Goal: Information Seeking & Learning: Learn about a topic

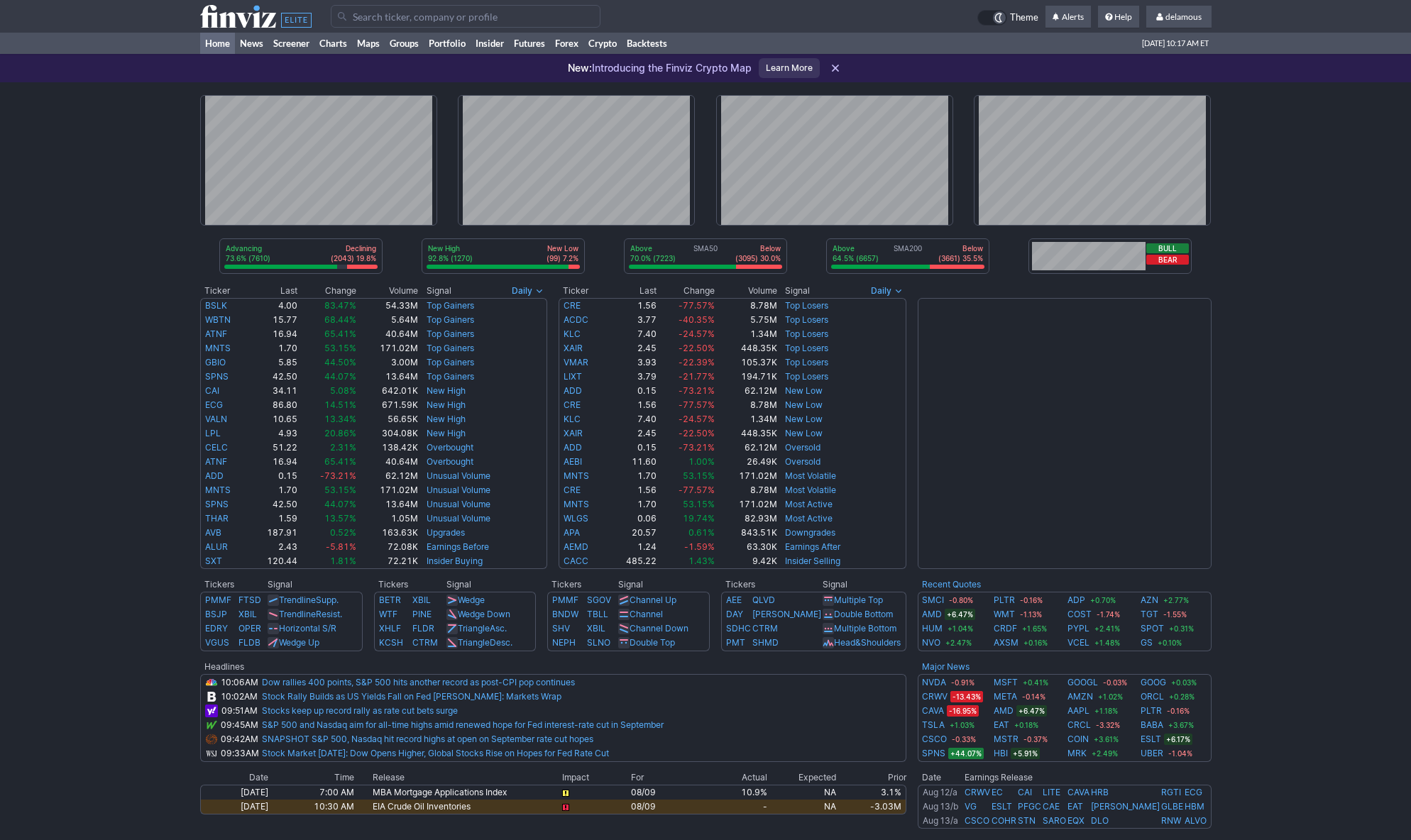
drag, startPoint x: 48, startPoint y: 118, endPoint x: 142, endPoint y: 79, distance: 101.8
click at [53, 116] on div "Advancing 73.6% (7610) Declining (2043) 19.8% New High 92.8% (1270) New Low (99…" at bounding box center [706, 574] width 1411 height 985
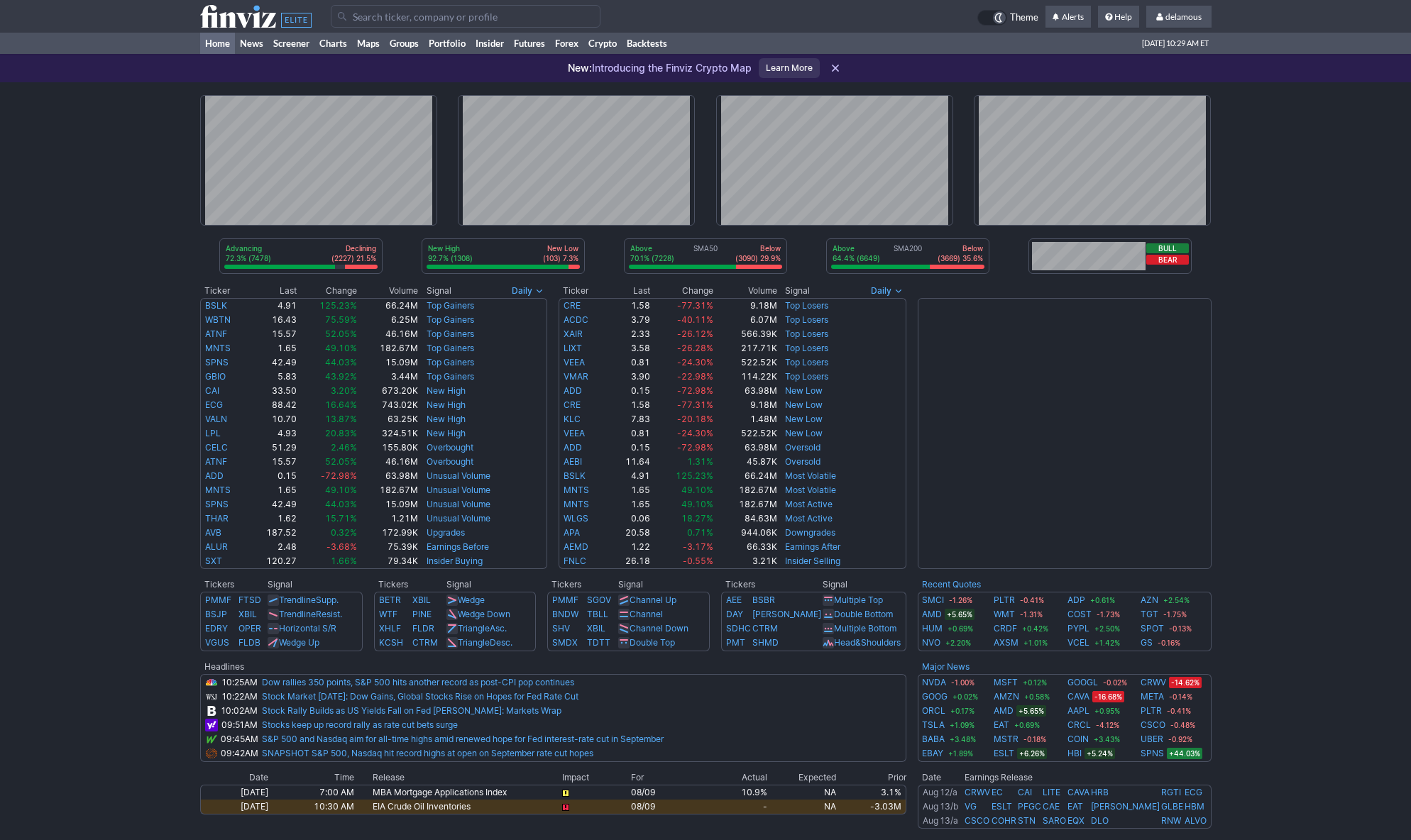
drag, startPoint x: 126, startPoint y: 108, endPoint x: 178, endPoint y: 67, distance: 66.2
click at [129, 106] on div "Advancing 72.3% (7478) Declining (2227) 21.5% New High 92.7% (1308) New Low (10…" at bounding box center [706, 574] width 1411 height 985
click at [85, 117] on div "Advancing 72.3% (7478) Declining (2227) 21.5% New High 92.7% (1308) New Low (10…" at bounding box center [706, 574] width 1411 height 985
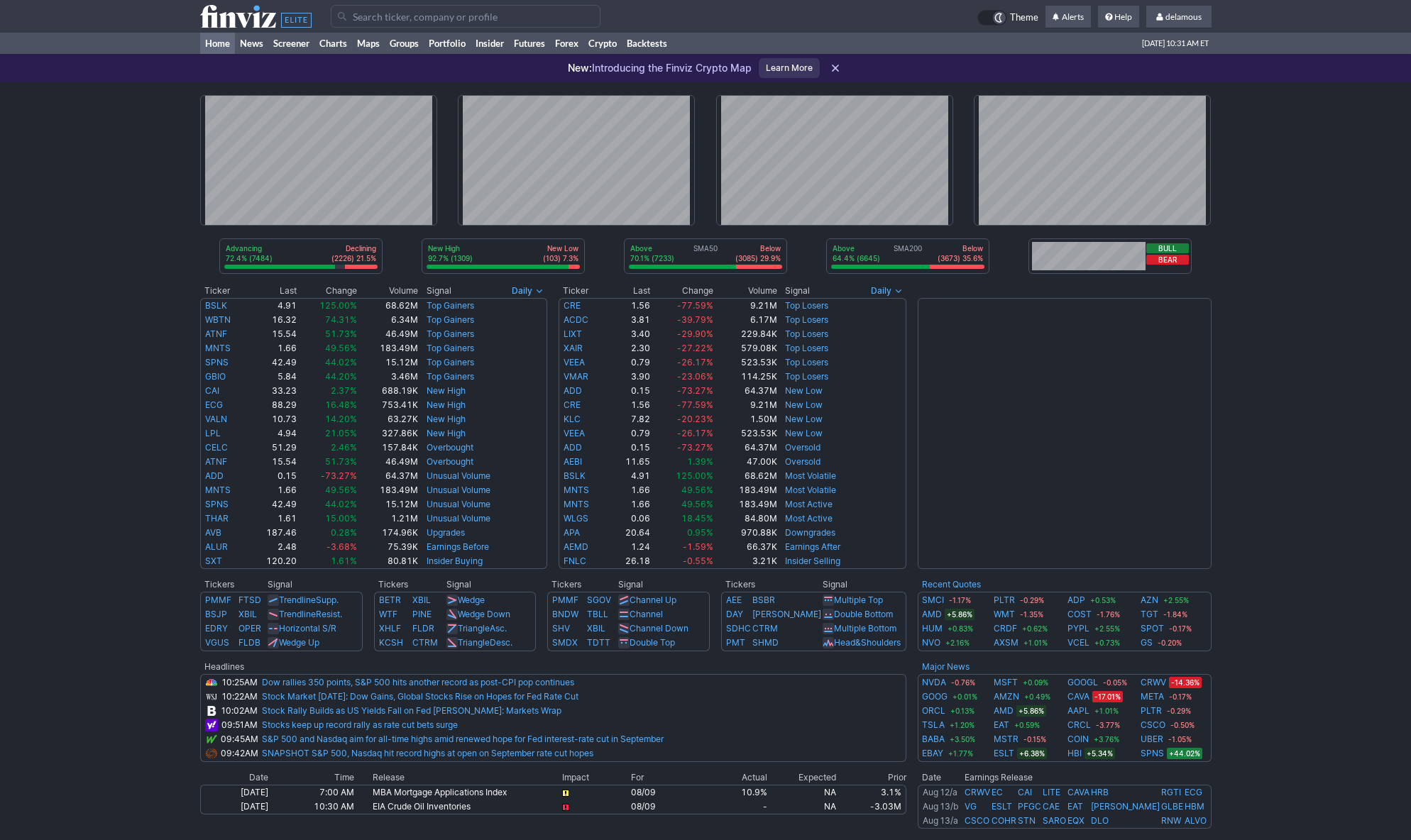
drag, startPoint x: 139, startPoint y: 81, endPoint x: 215, endPoint y: 20, distance: 97.5
click at [140, 80] on div "New: Introducing the Finviz Crypto Map Learn More" at bounding box center [706, 68] width 1411 height 28
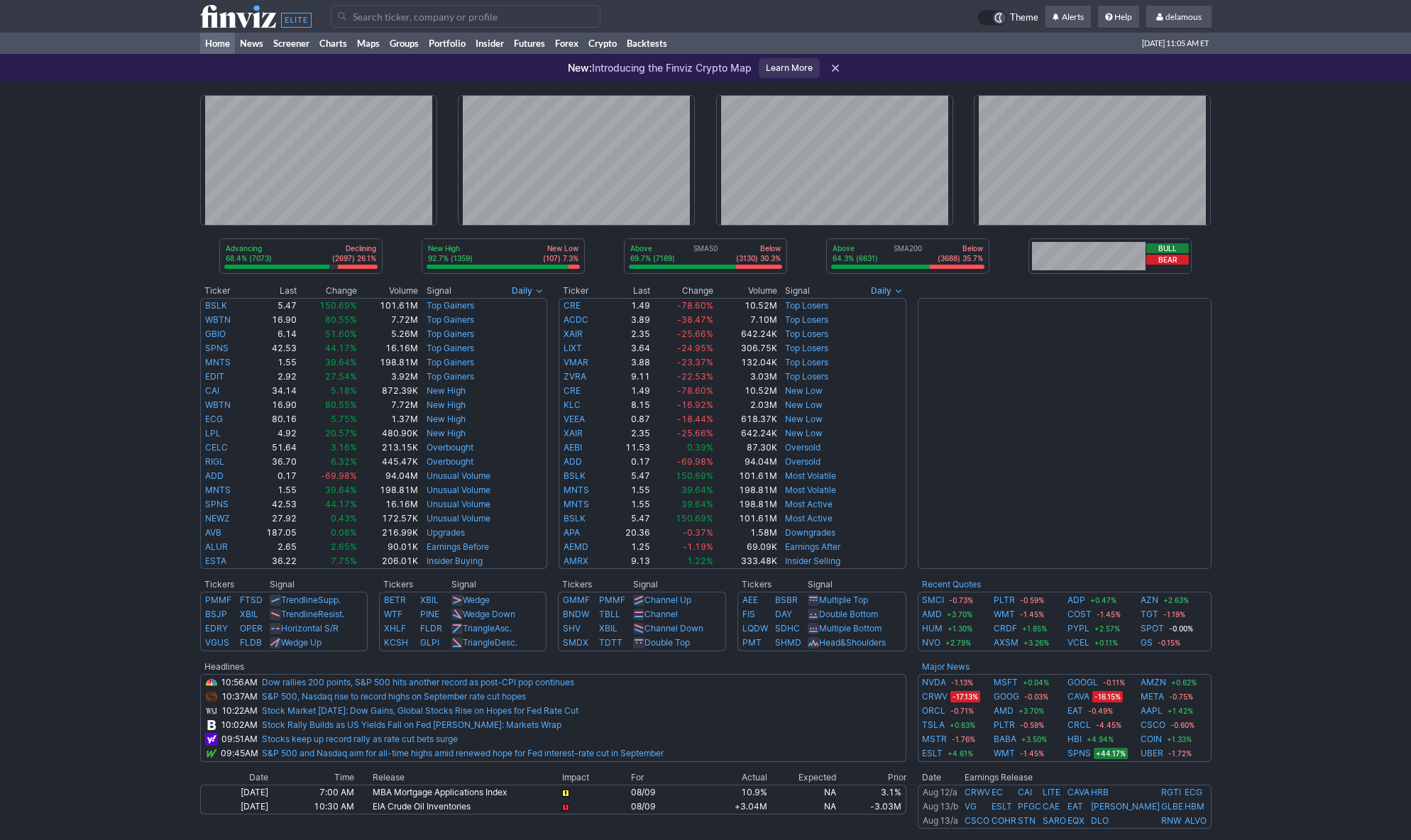
click at [158, 110] on div "Advancing 68.4% (7073) Declining (2697) 26.1% New High 92.7% (1359) New Low (10…" at bounding box center [706, 574] width 1411 height 985
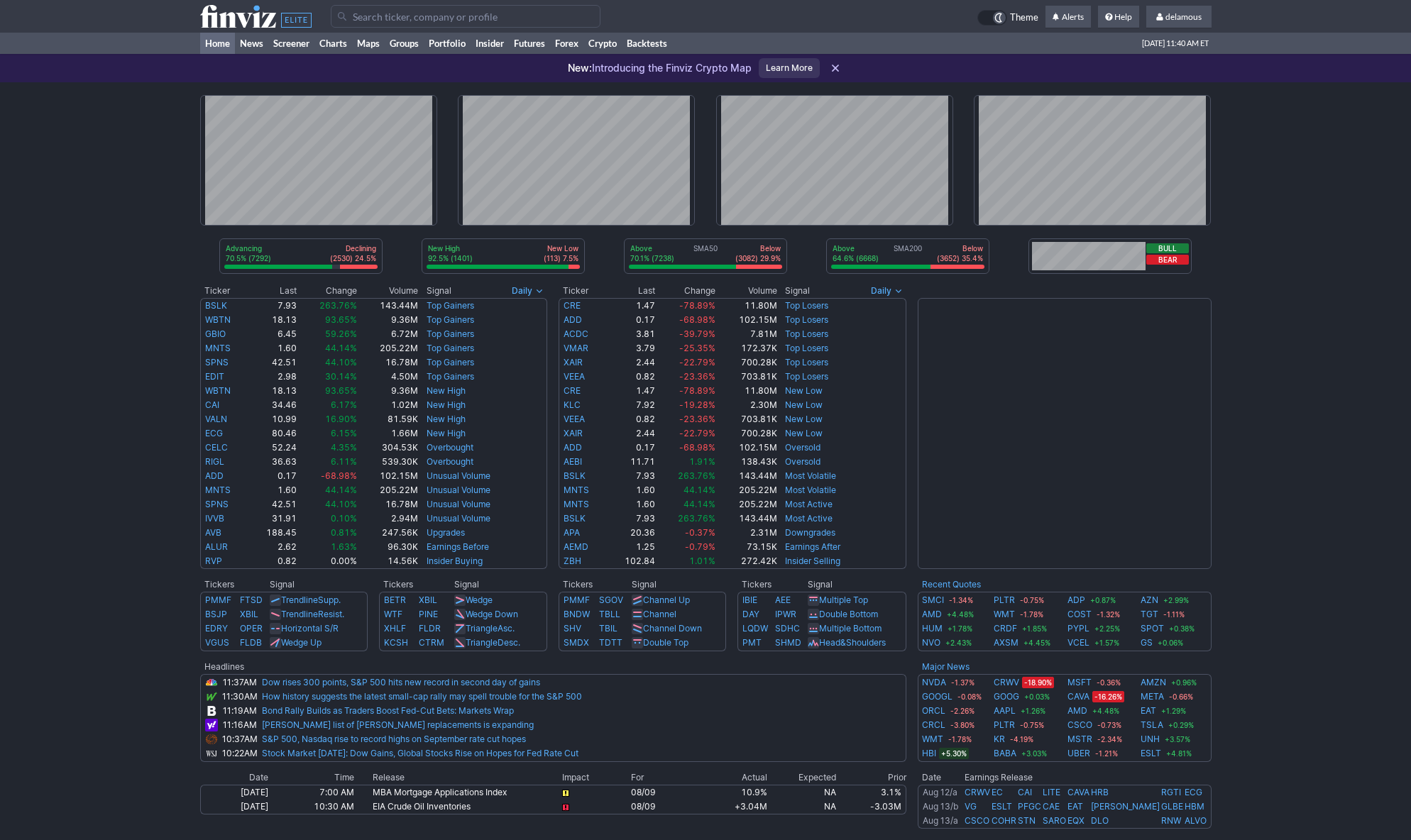
click at [1301, 645] on div "Advancing 70.5% (7292) Declining (2530) 24.5% New High 92.5% (1401) New Low (11…" at bounding box center [706, 574] width 1411 height 985
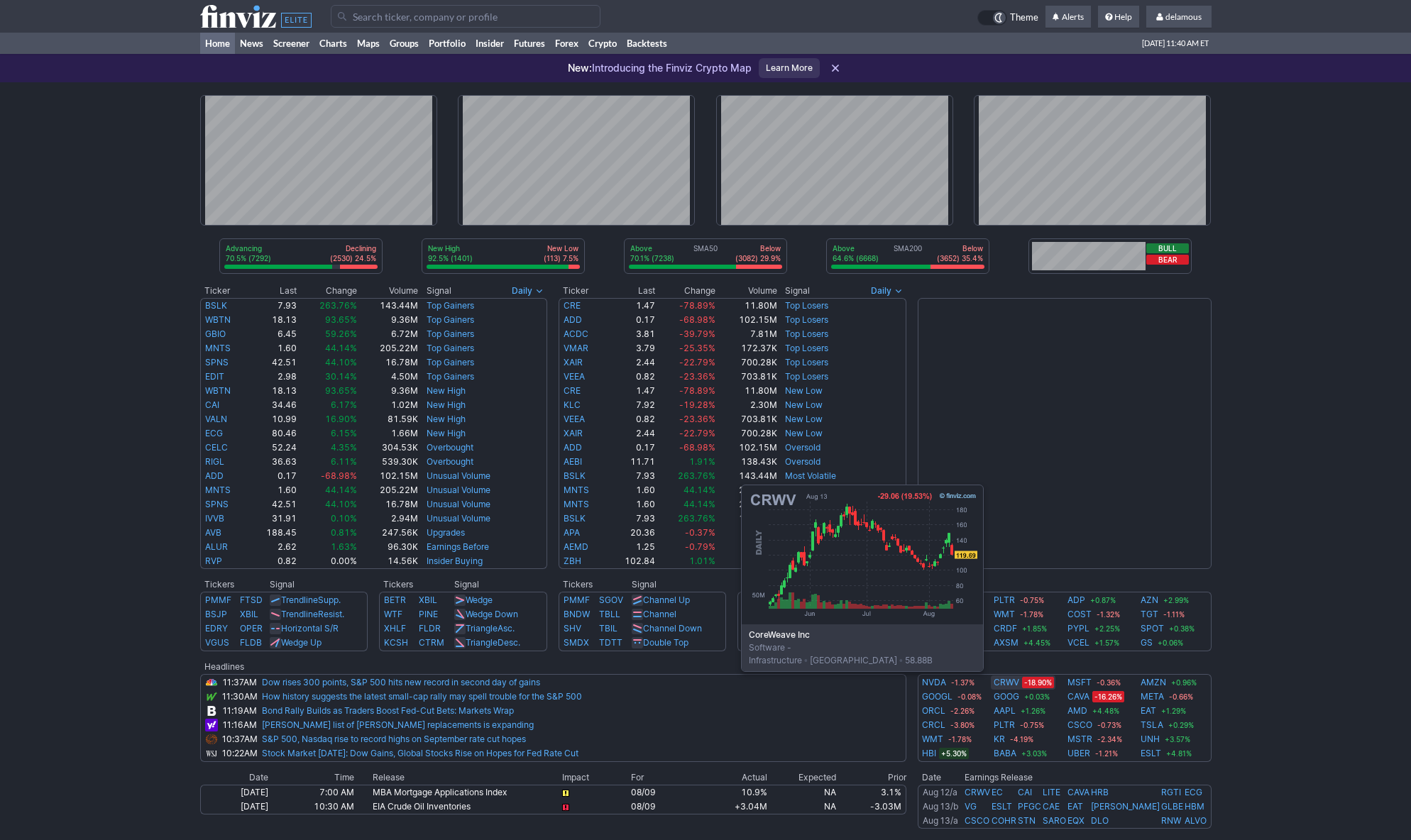
click at [1002, 680] on link "CRWV" at bounding box center [1007, 683] width 26 height 14
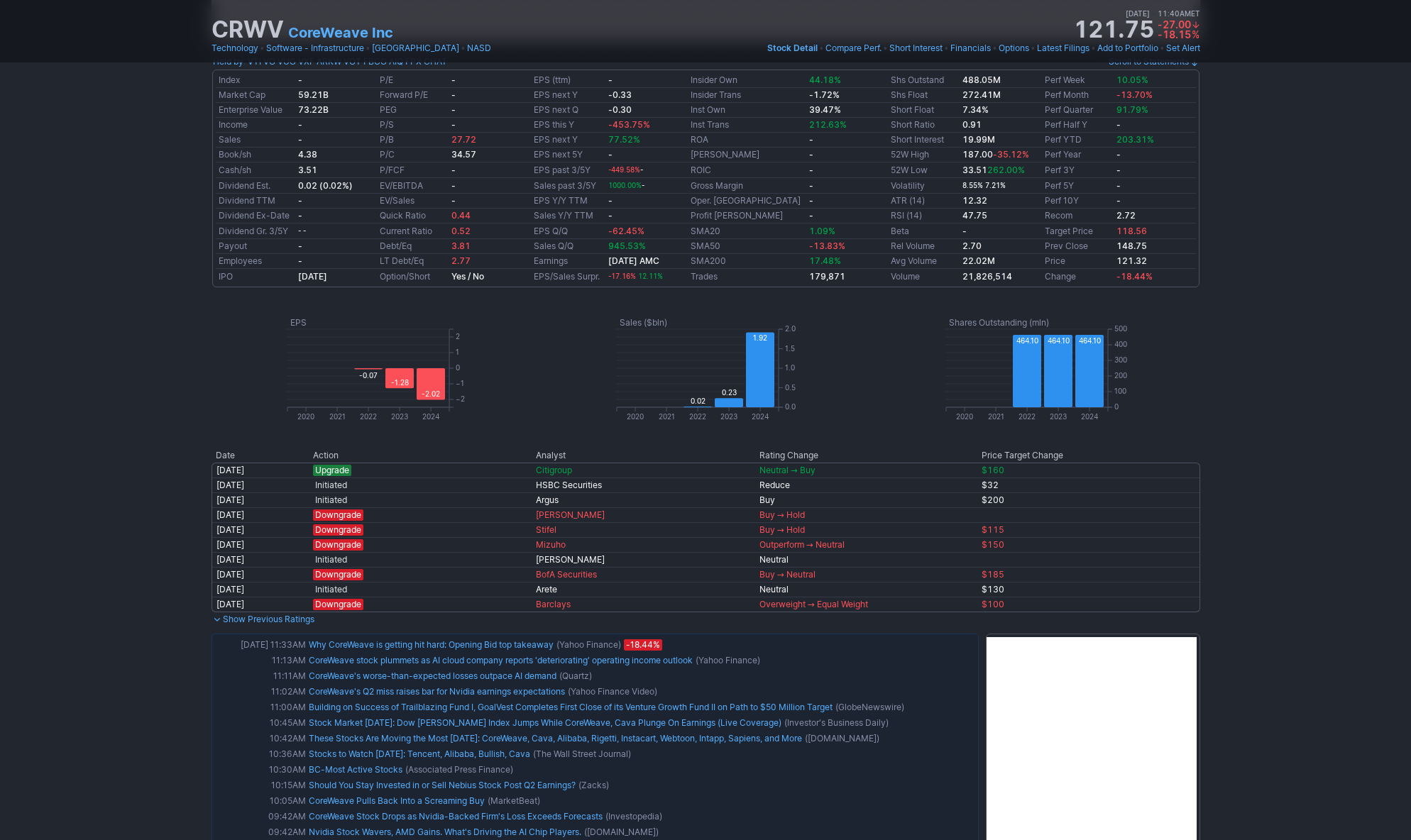
scroll to position [849, 0]
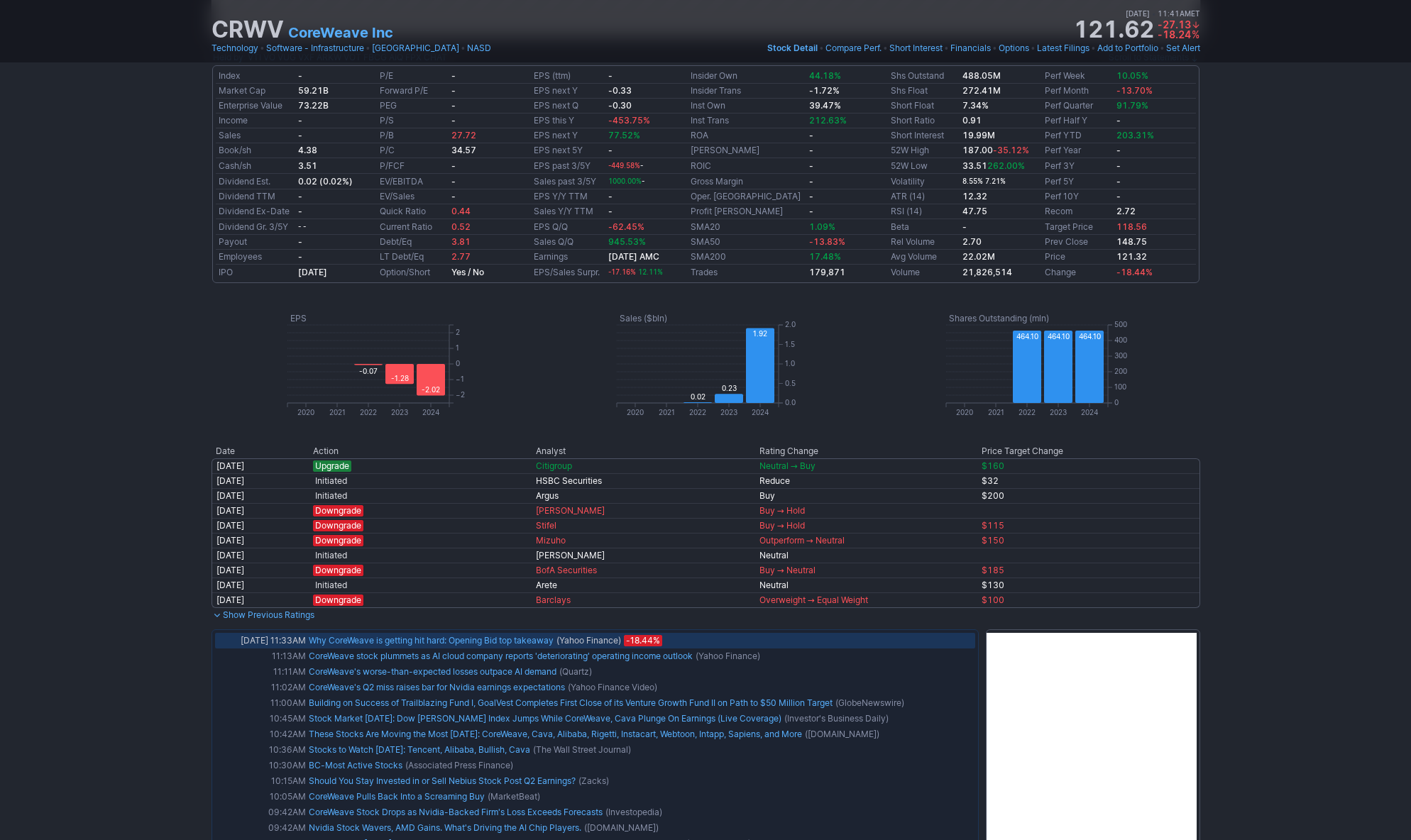
click at [413, 643] on link "Why CoreWeave is getting hit hard: Opening Bid top takeaway" at bounding box center [431, 640] width 245 height 11
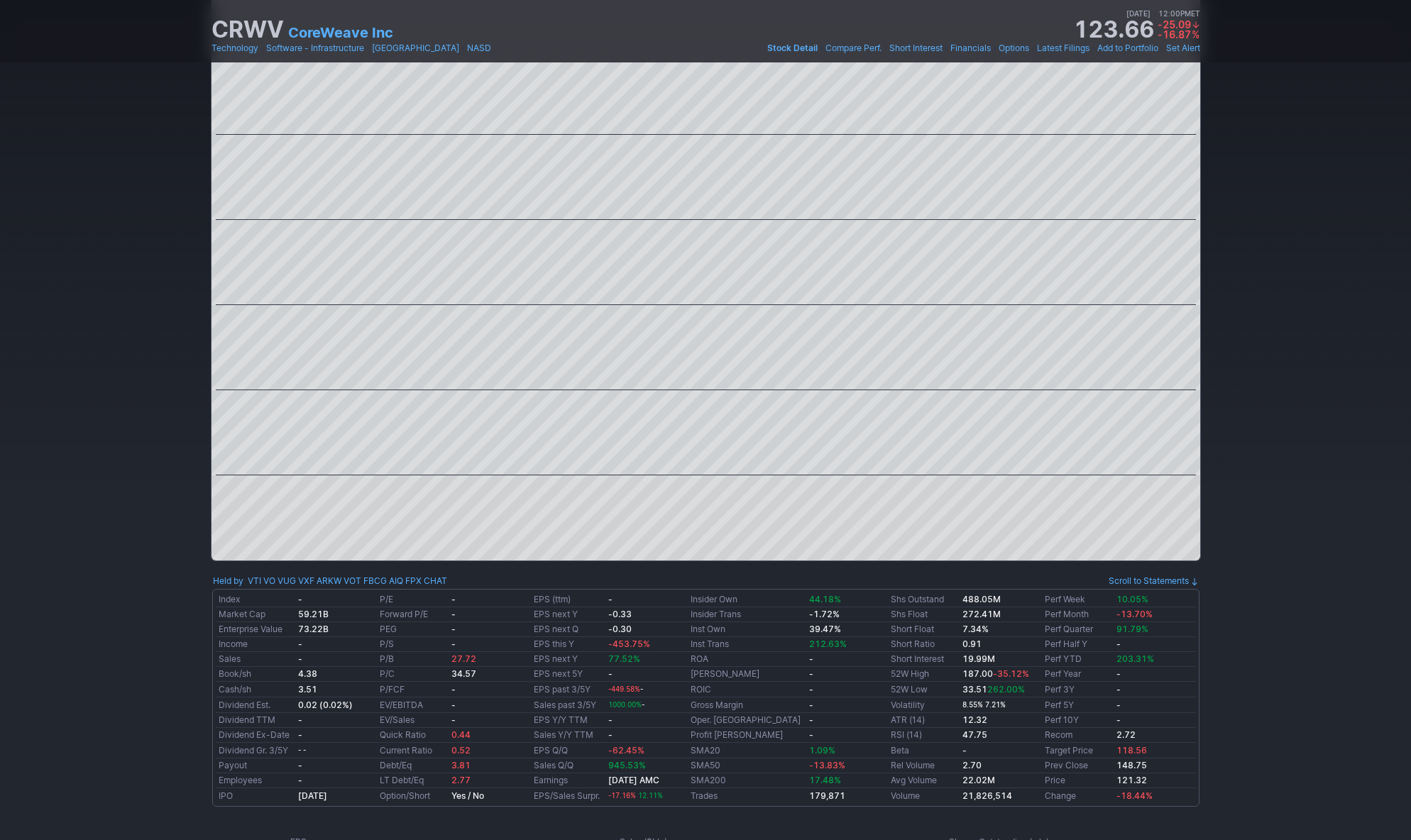
scroll to position [0, 0]
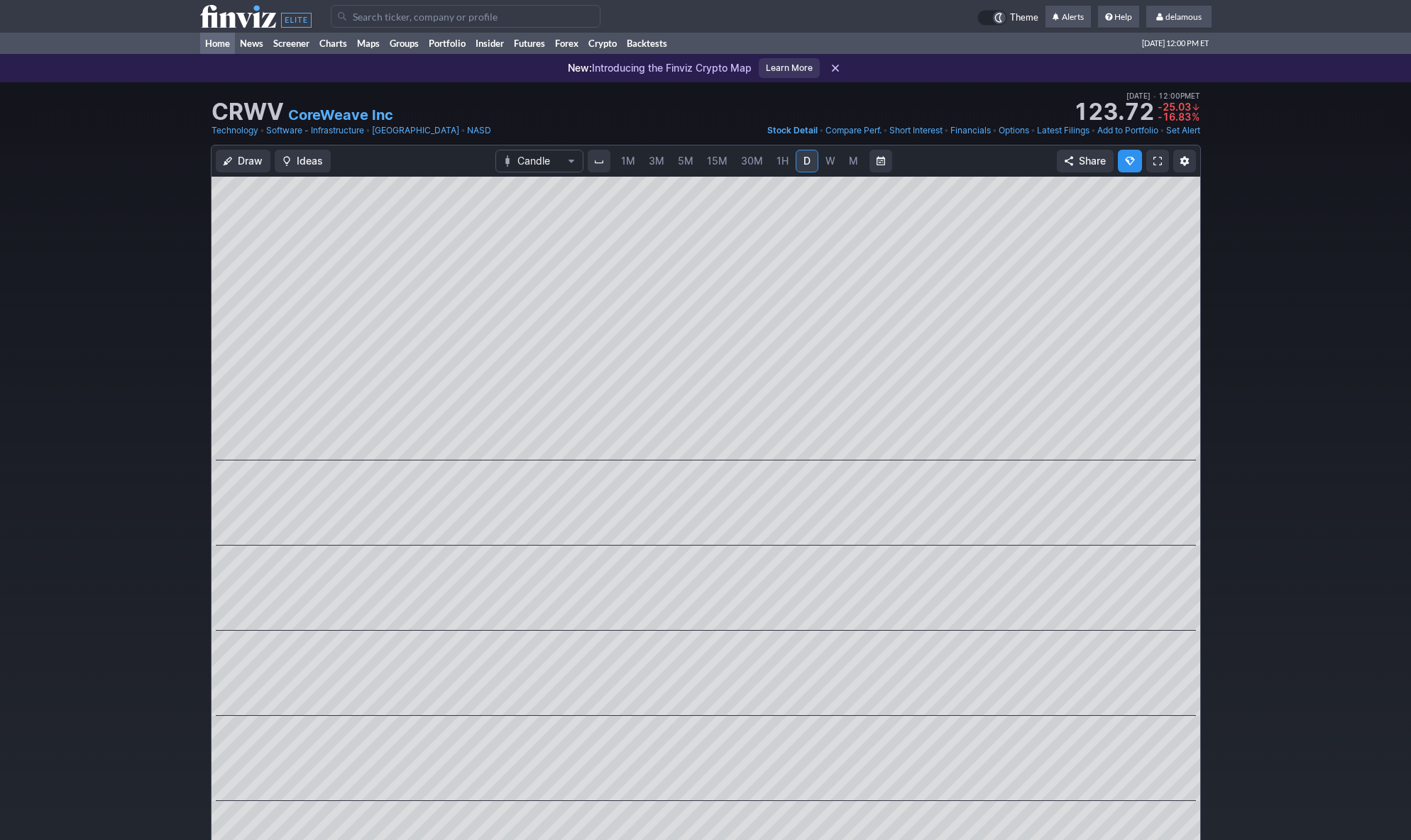
click at [218, 46] on link "Home" at bounding box center [217, 43] width 35 height 21
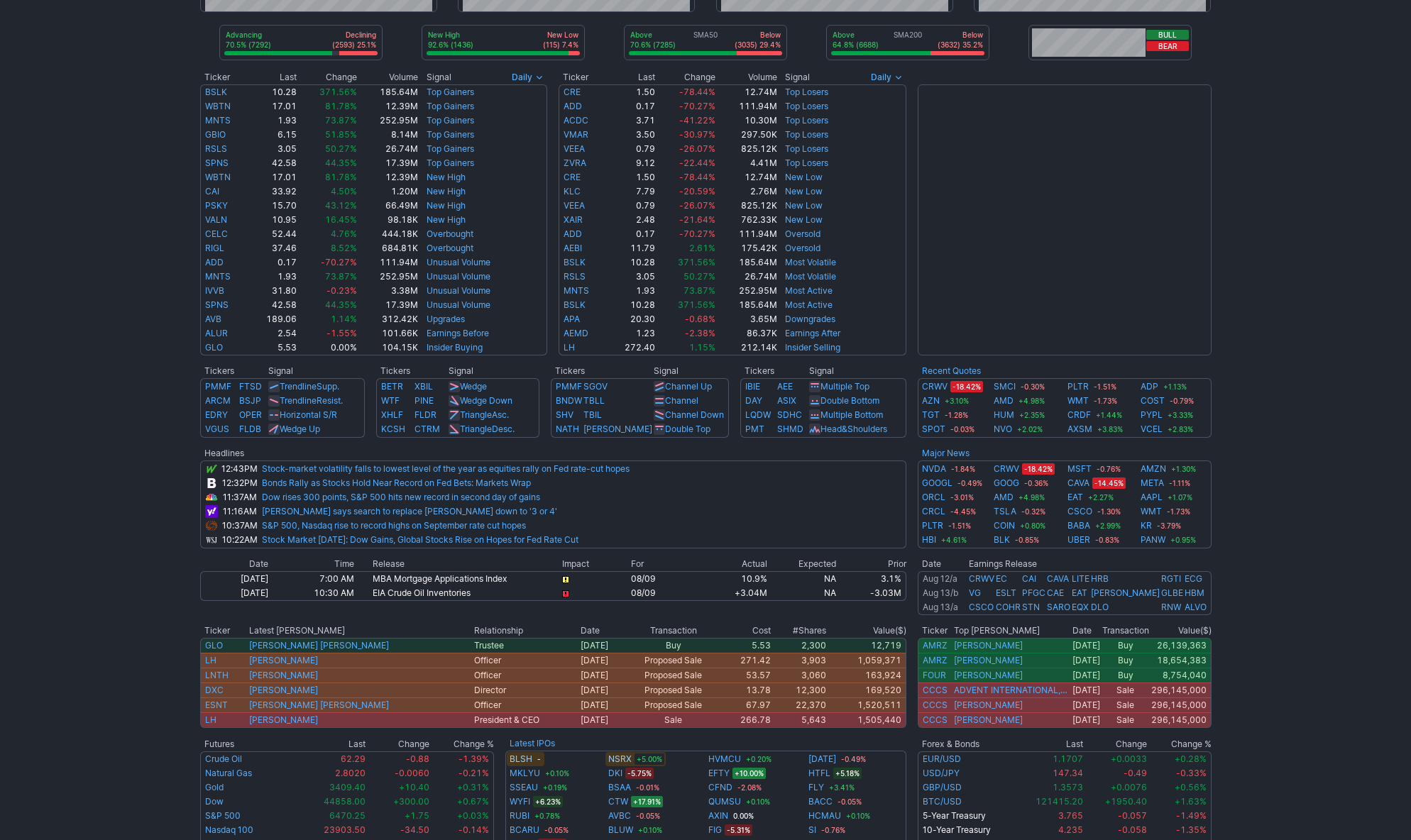
scroll to position [214, 0]
click at [1330, 352] on div "Advancing 70.5% (7292) Declining (2593) 25.1% New High 92.6% (1436) New Low (11…" at bounding box center [706, 360] width 1411 height 985
drag, startPoint x: 1306, startPoint y: 441, endPoint x: 1223, endPoint y: 452, distance: 83.7
click at [1306, 441] on div "Advancing 70.5% (7292) Declining (2593) 25.1% New High 92.6% (1436) New Low (11…" at bounding box center [706, 360] width 1411 height 985
click at [1302, 565] on div "Advancing 70.5% (7292) Declining (2593) 25.1% New High 92.6% (1436) New Low (11…" at bounding box center [706, 360] width 1411 height 985
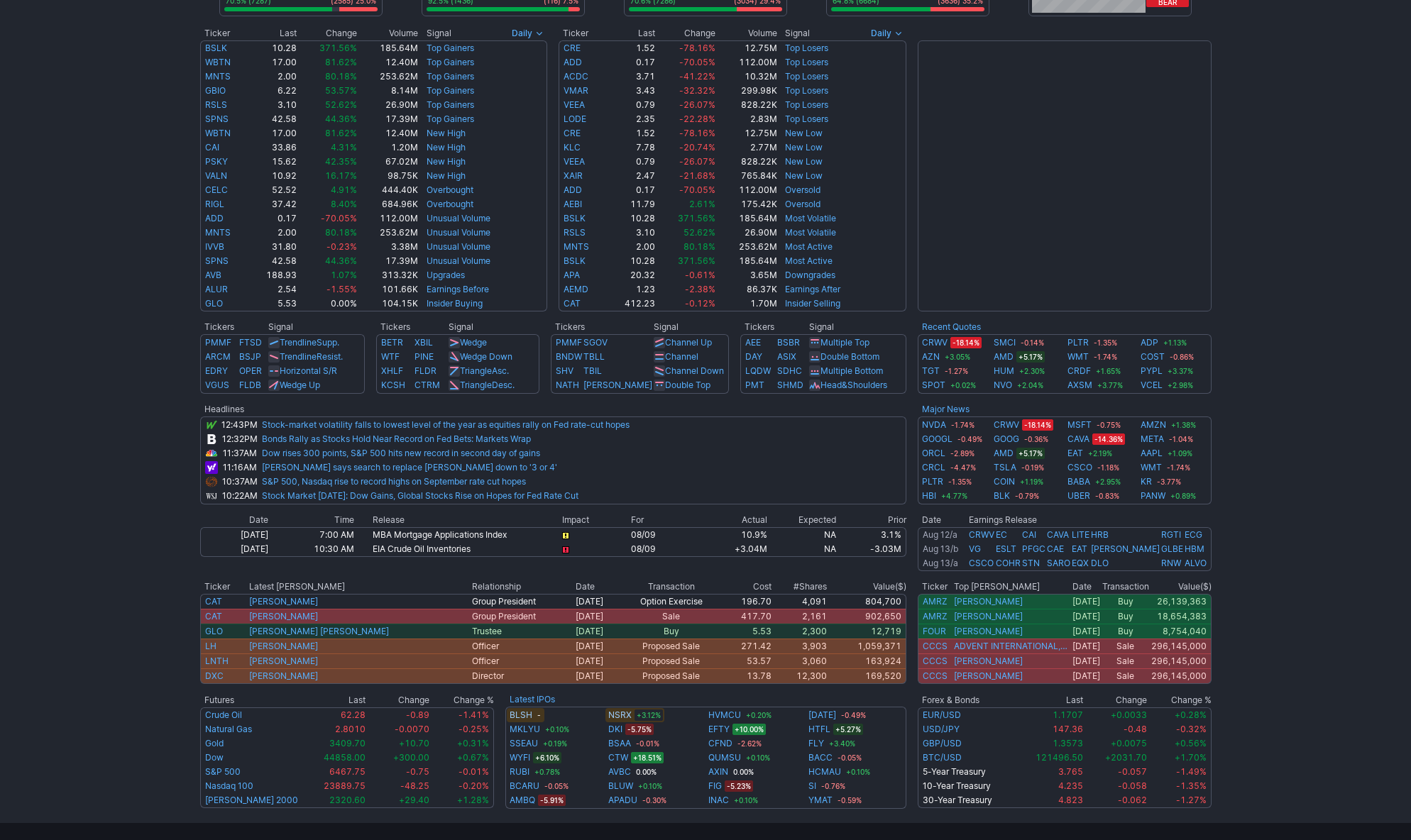
scroll to position [251, 0]
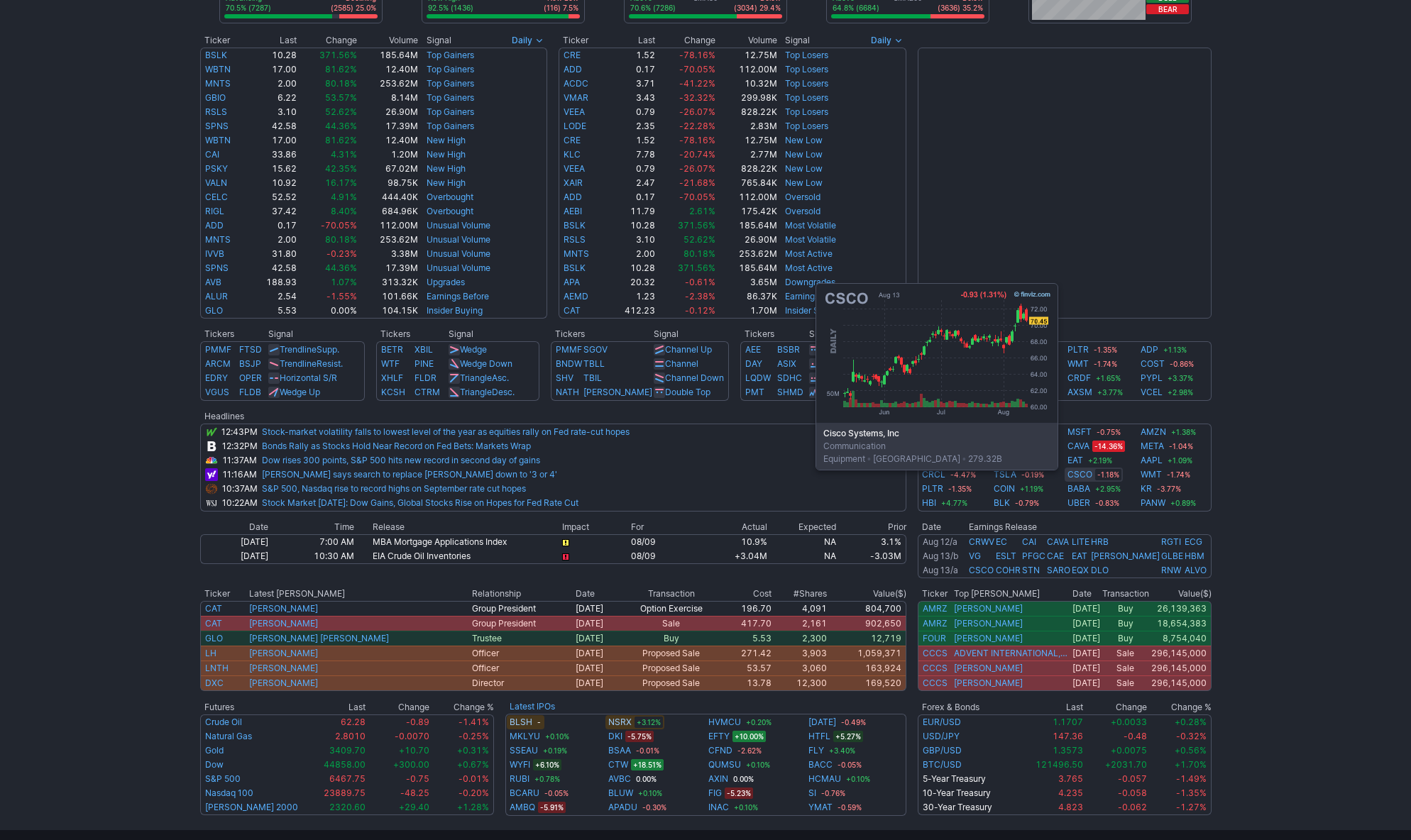
click at [1077, 478] on link "CSCO" at bounding box center [1079, 475] width 25 height 14
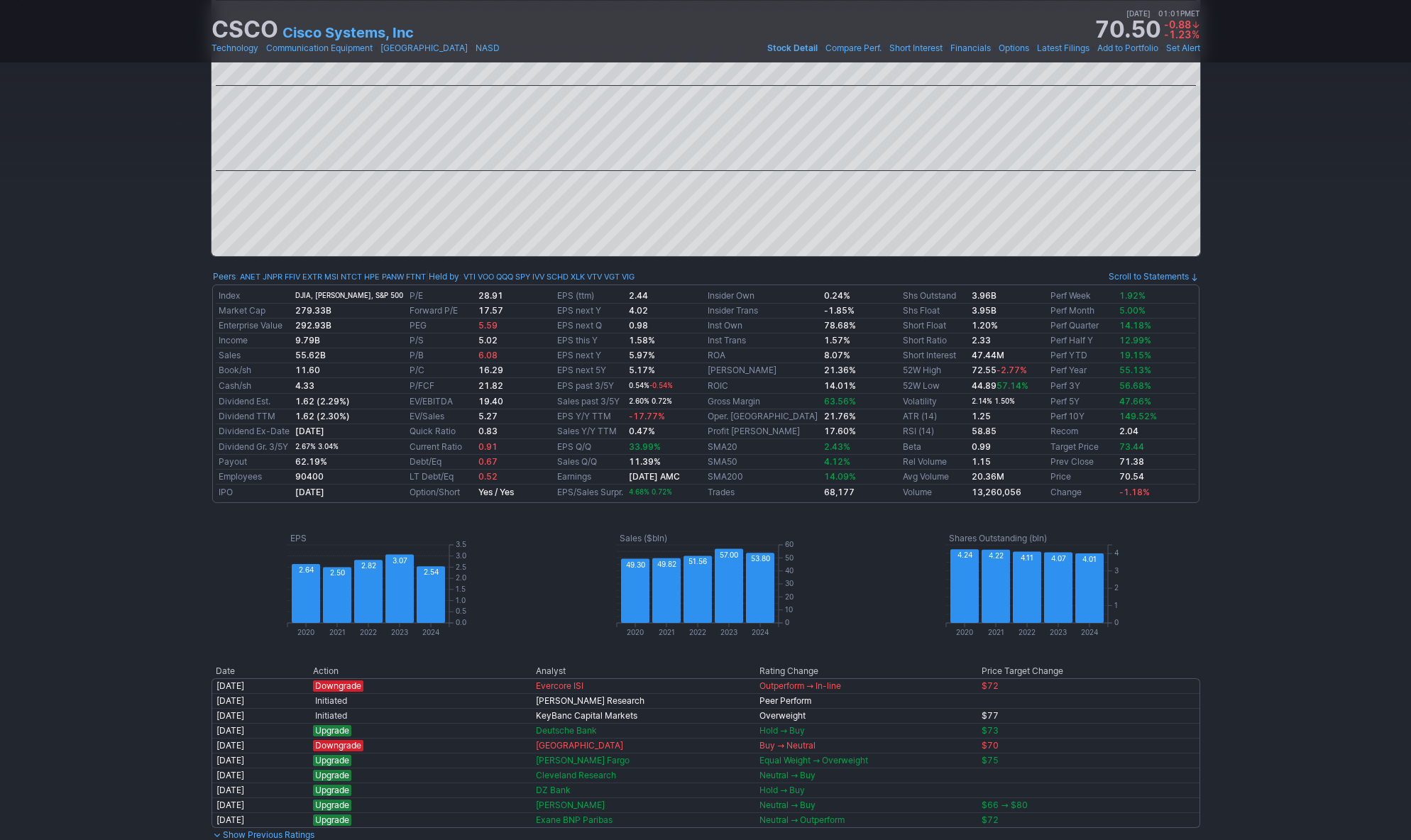
scroll to position [629, 0]
